Goal: Task Accomplishment & Management: Manage account settings

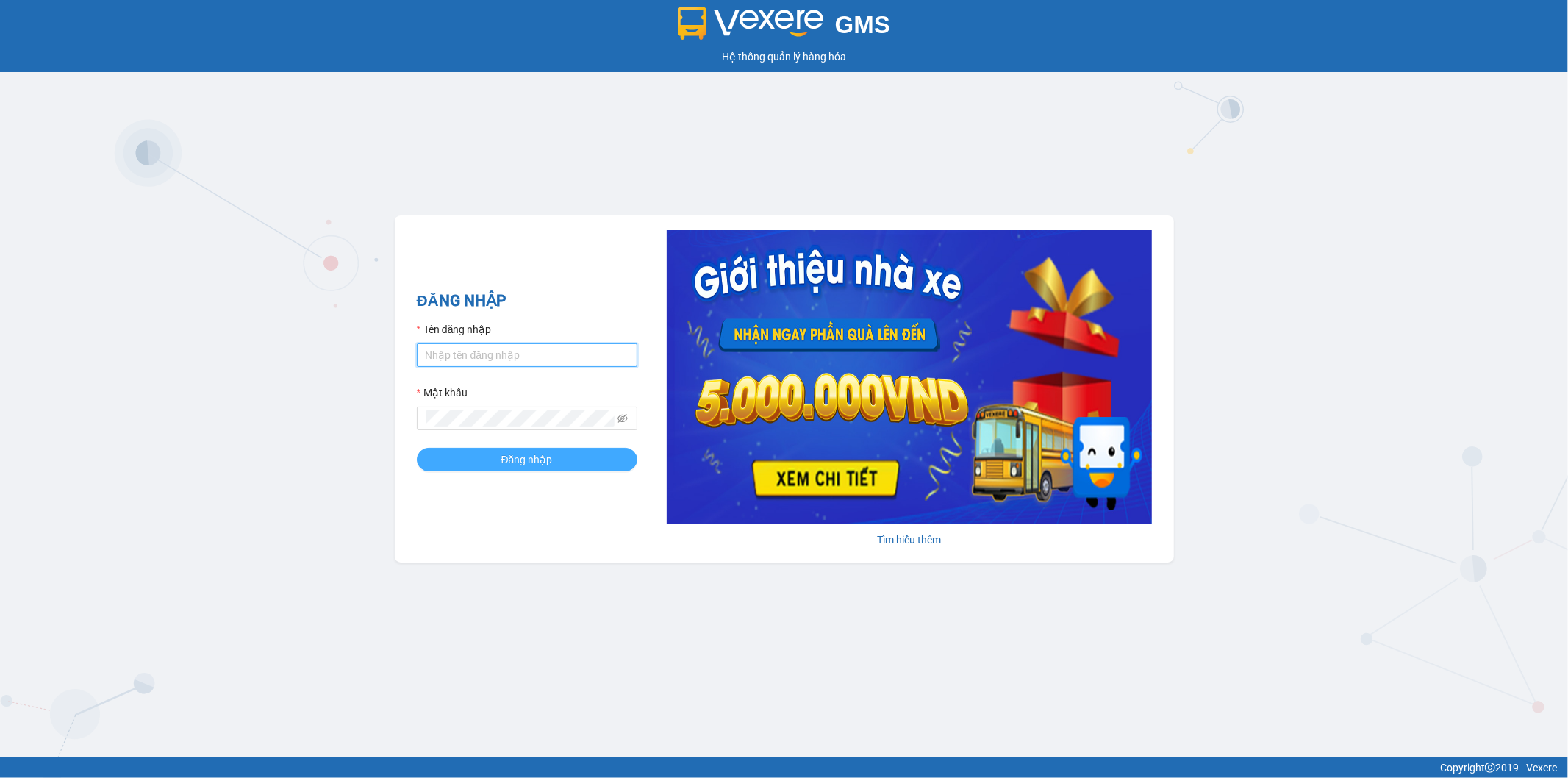
type input "thanhhoai.huynhgia"
click at [526, 459] on span "Đăng nhập" at bounding box center [527, 460] width 52 height 16
